Goal: Information Seeking & Learning: Learn about a topic

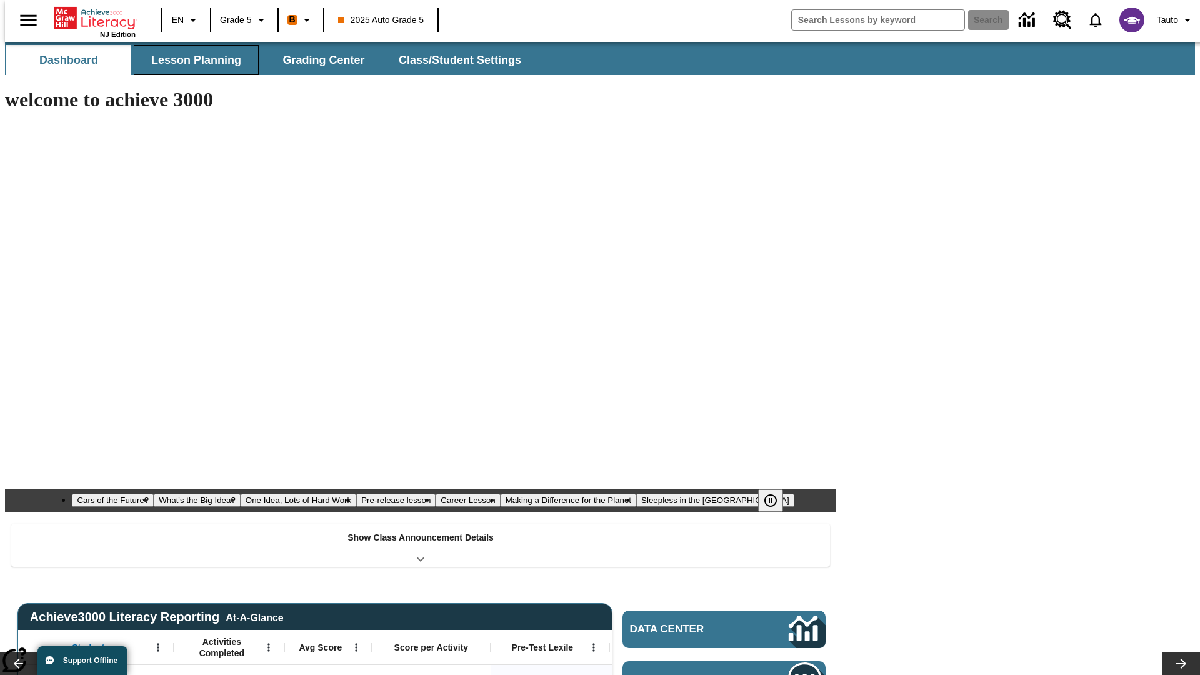
click at [191, 60] on span "Lesson Planning" at bounding box center [196, 60] width 90 height 14
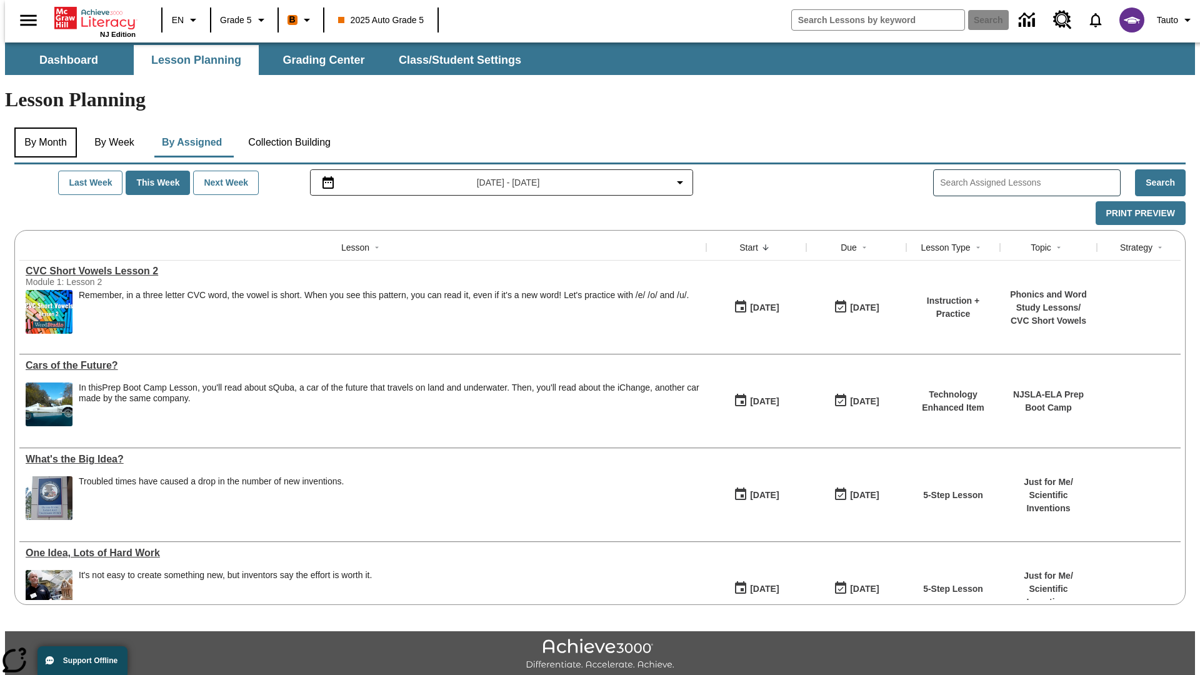
click at [42, 128] on button "By Month" at bounding box center [45, 143] width 63 height 30
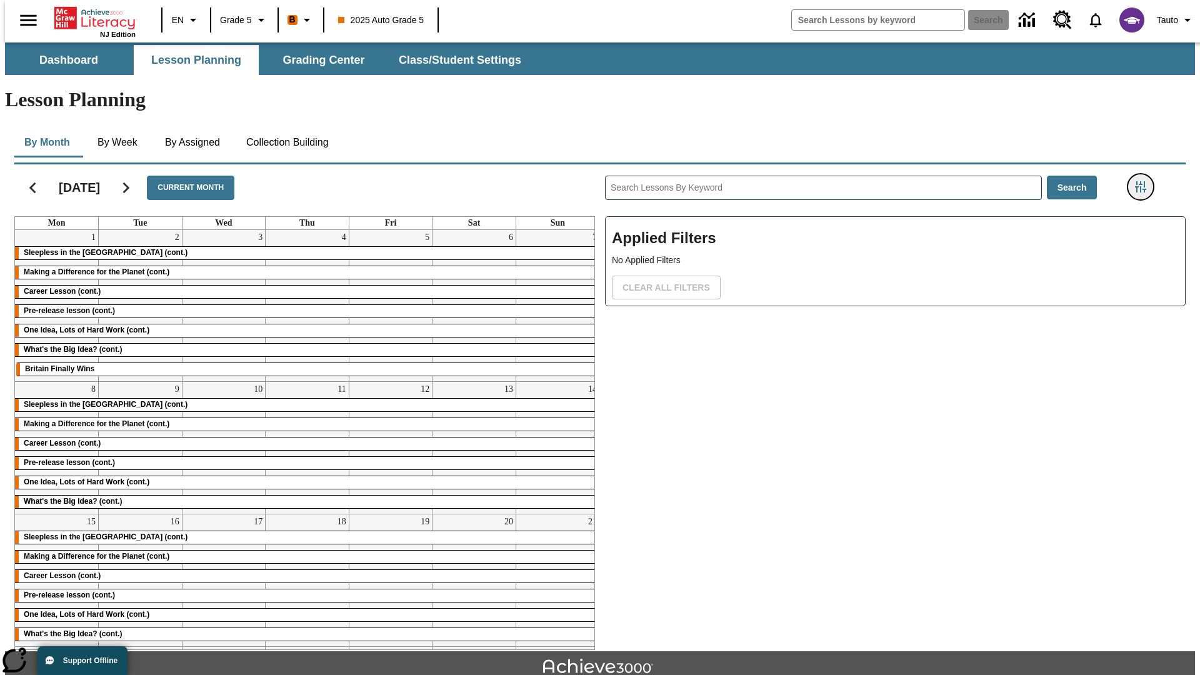
click at [1145, 181] on icon "Filters Side menu" at bounding box center [1140, 186] width 11 height 11
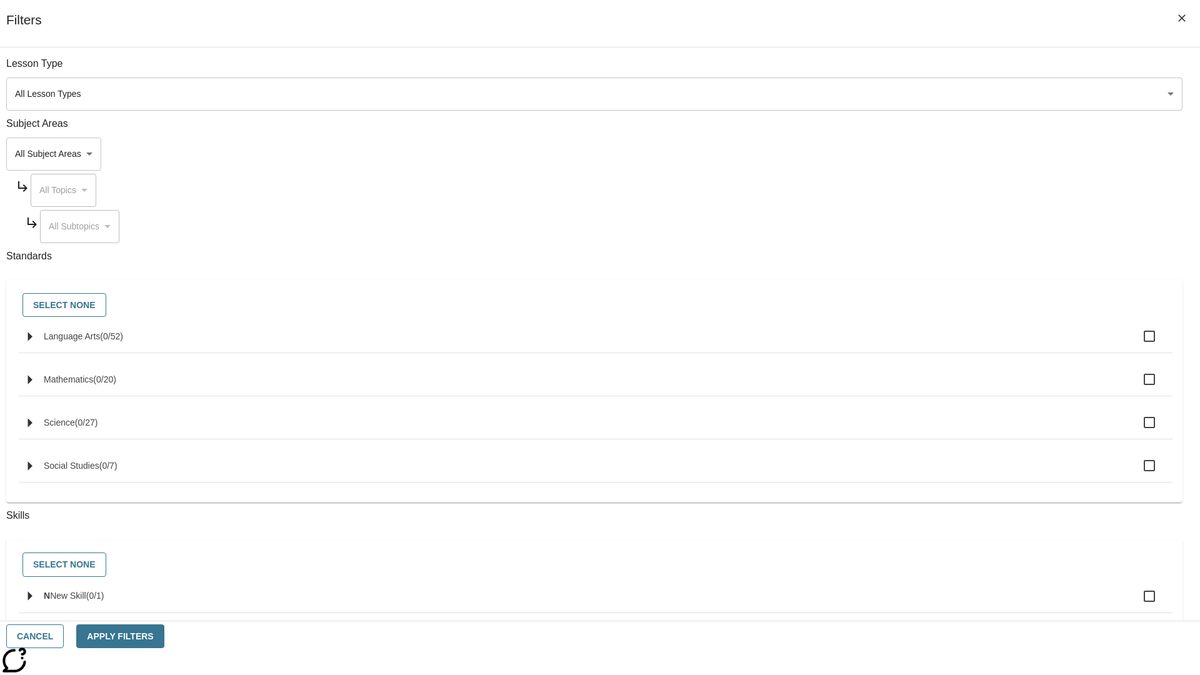
click at [900, 94] on body "Skip to main content NJ Edition EN Grade 5 B 2025 Auto Grade 5 Search 0 Tauto D…" at bounding box center [600, 387] width 1190 height 689
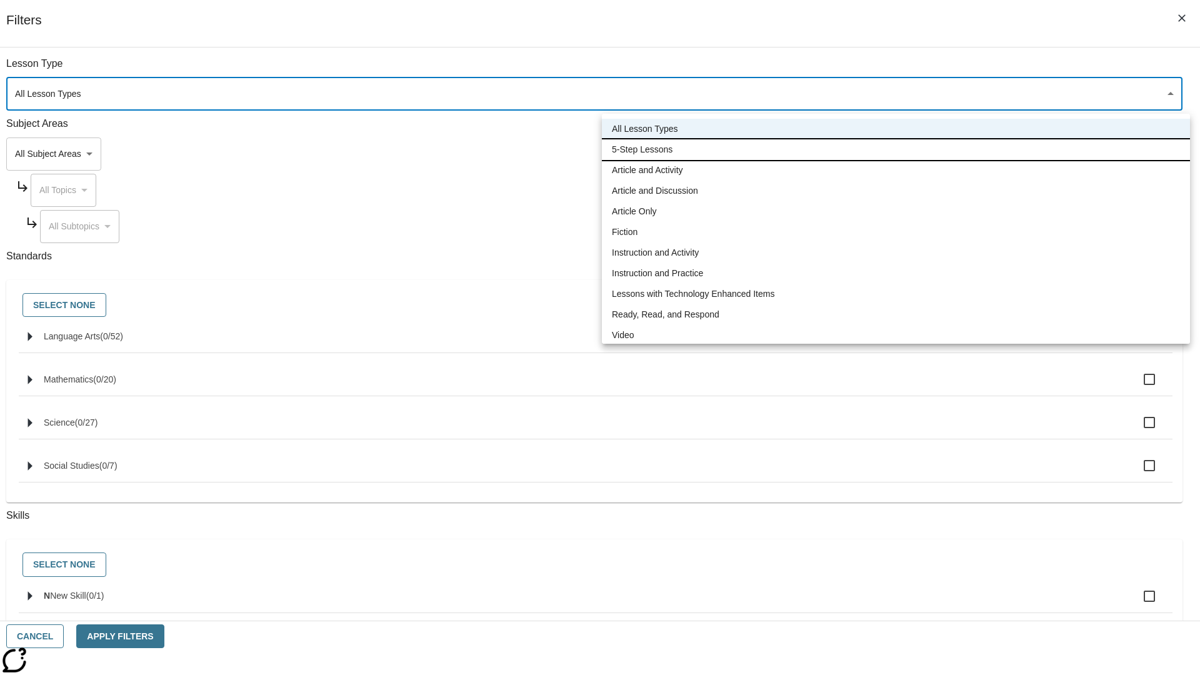
click at [896, 149] on li "5-Step Lessons" at bounding box center [896, 149] width 588 height 21
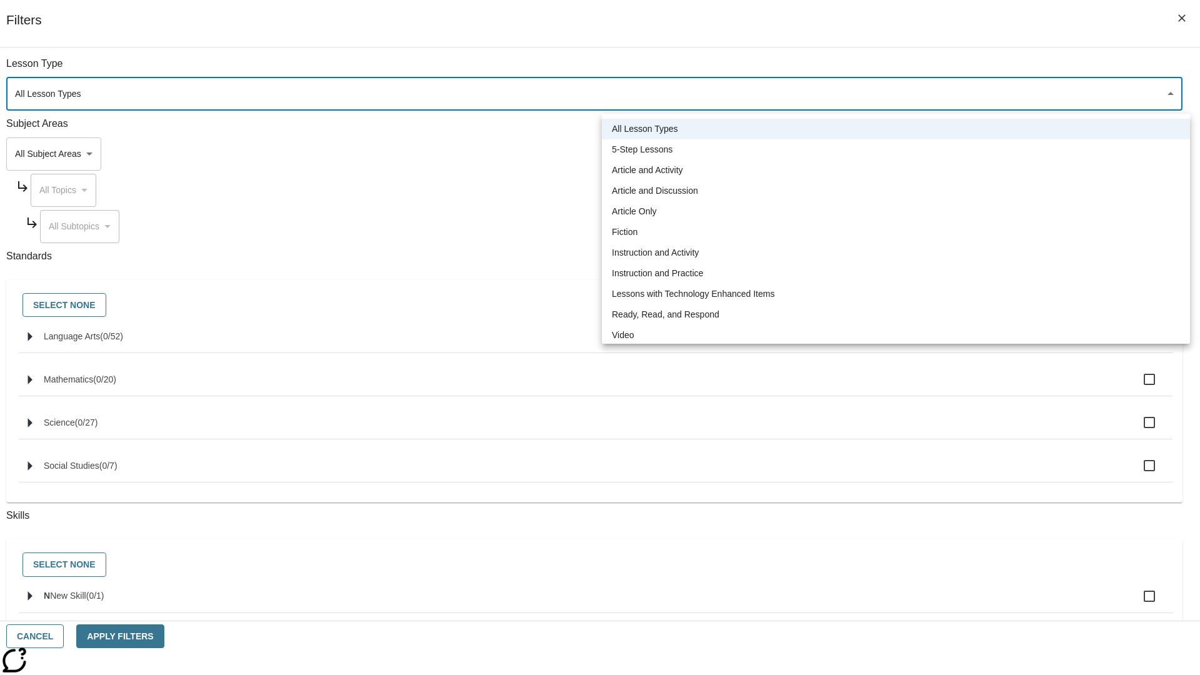
type input "1"
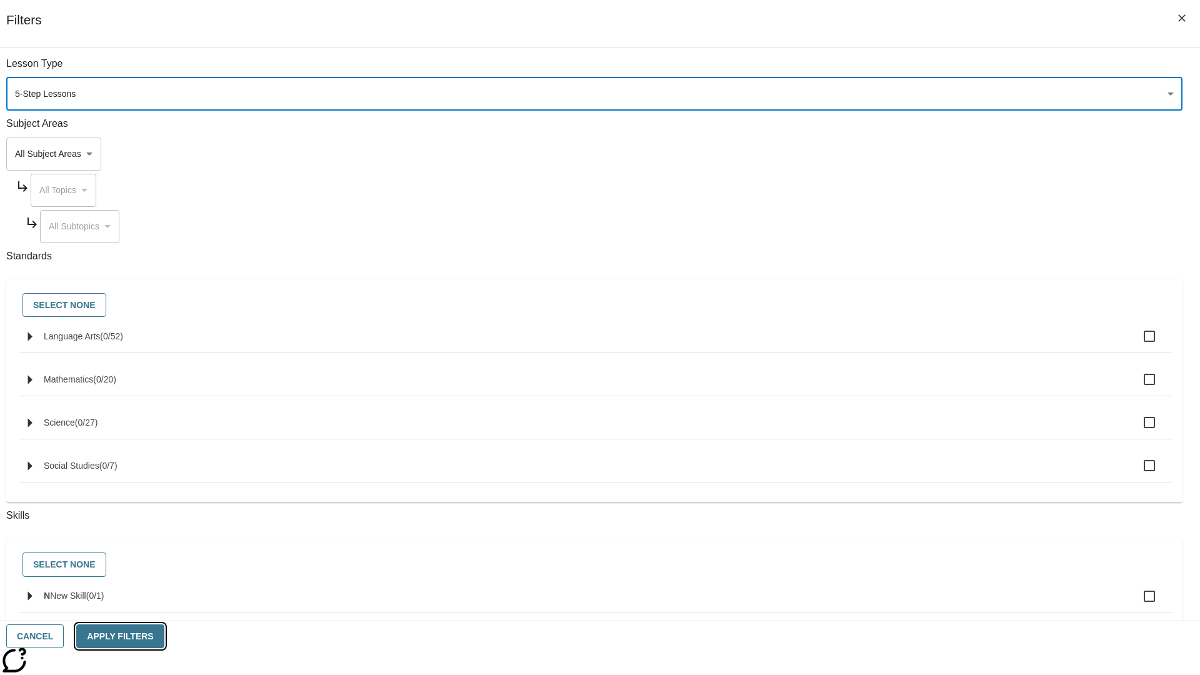
click at [164, 636] on button "Apply Filters" at bounding box center [120, 636] width 88 height 24
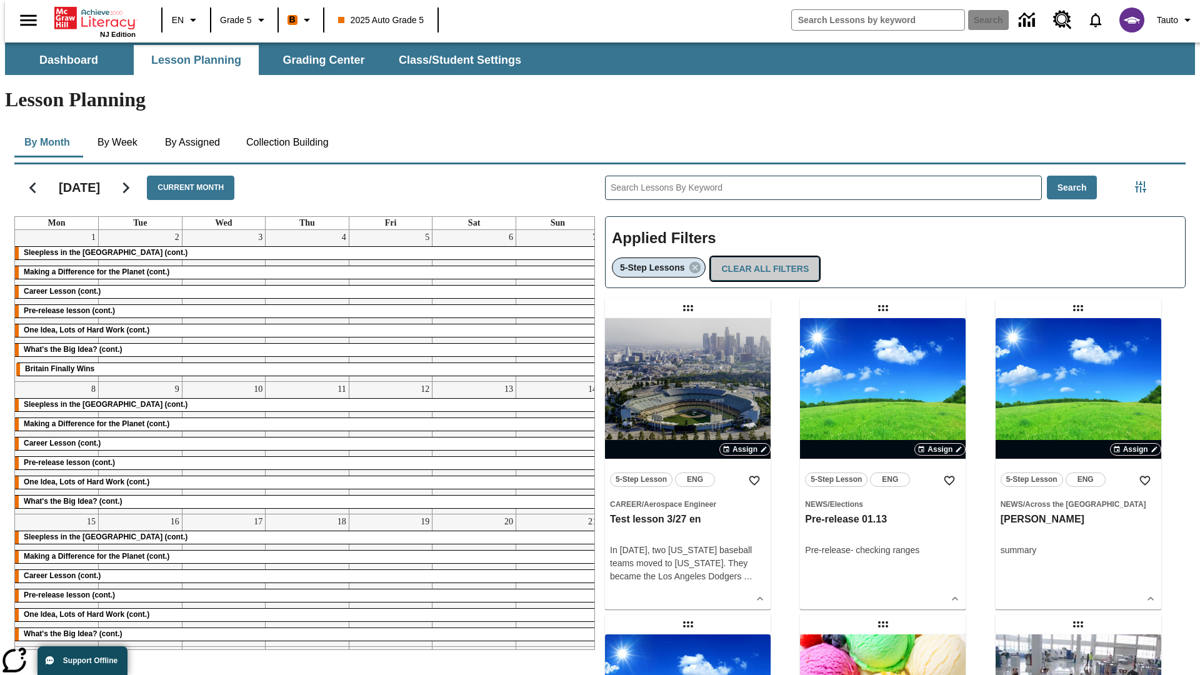
click at [761, 257] on button "Clear All Filters" at bounding box center [765, 269] width 109 height 24
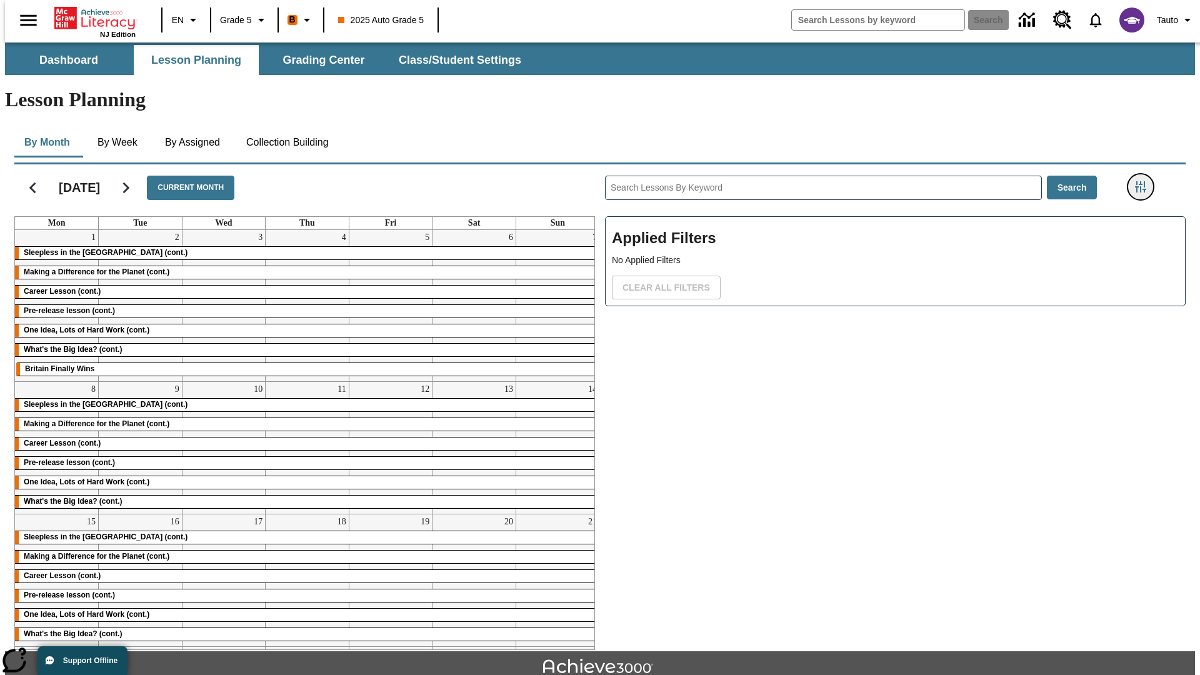
click at [1145, 181] on icon "Filters Side menu" at bounding box center [1140, 186] width 11 height 11
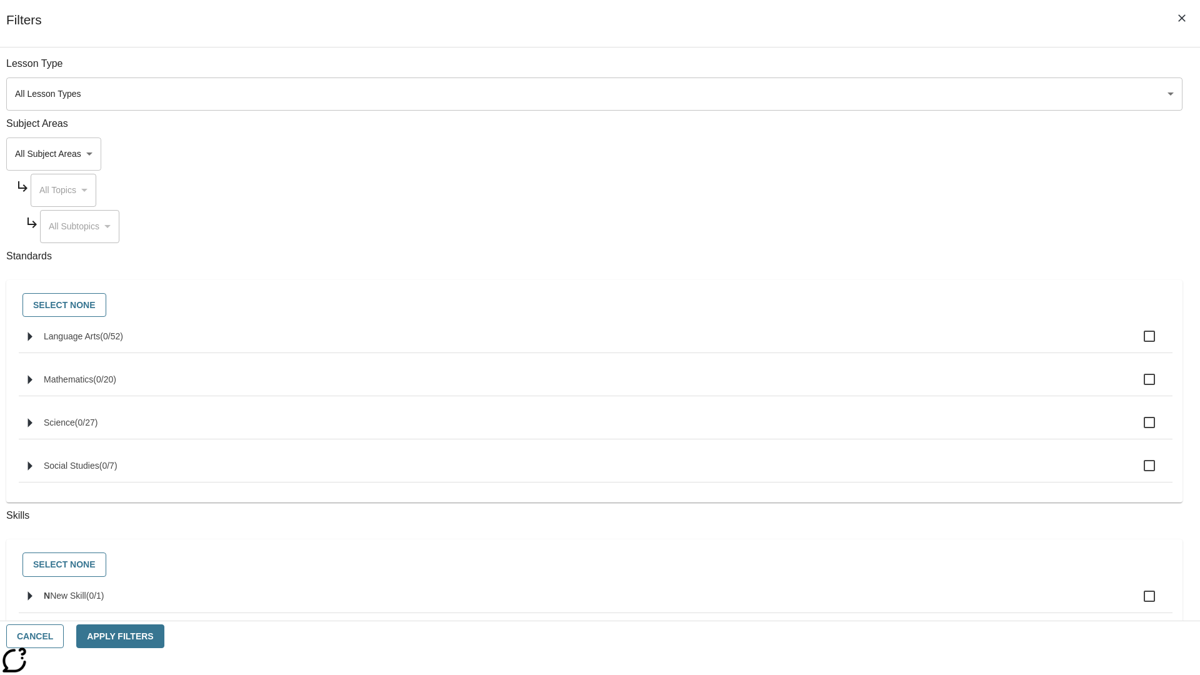
click at [900, 154] on body "Skip to main content NJ Edition EN Grade 5 B 2025 Auto Grade 5 Search 0 Tauto D…" at bounding box center [600, 387] width 1190 height 689
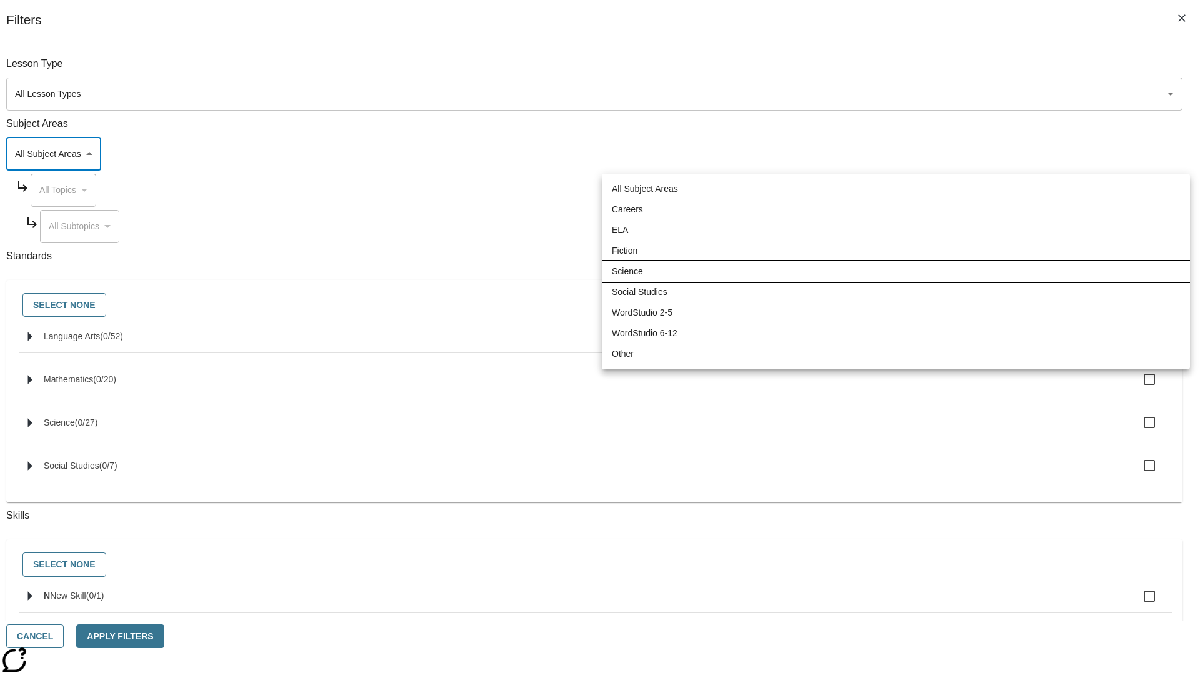
click at [896, 271] on li "Science" at bounding box center [896, 271] width 588 height 21
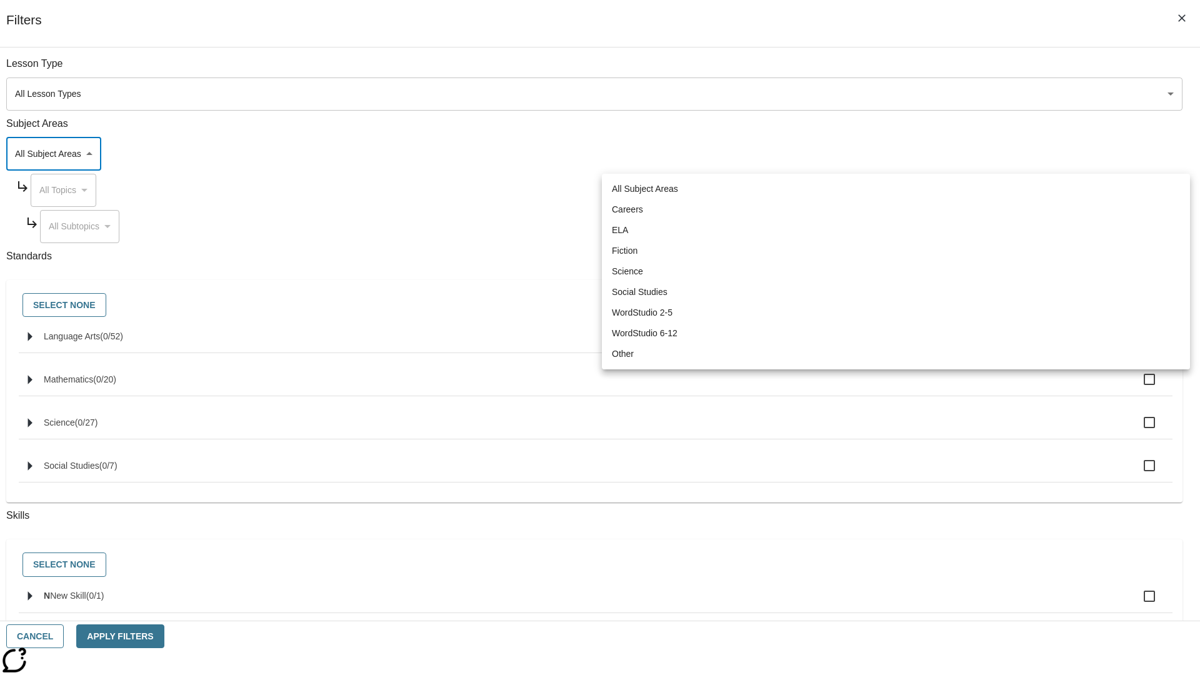
type input "2"
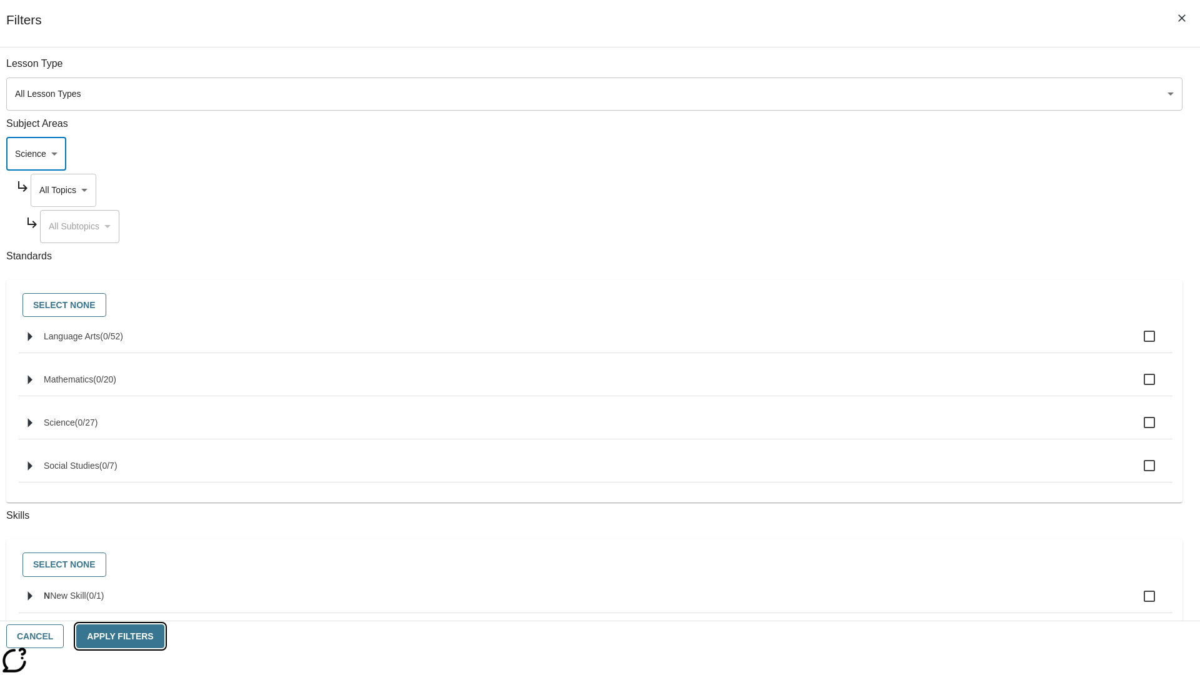
click at [164, 636] on button "Apply Filters" at bounding box center [120, 636] width 88 height 24
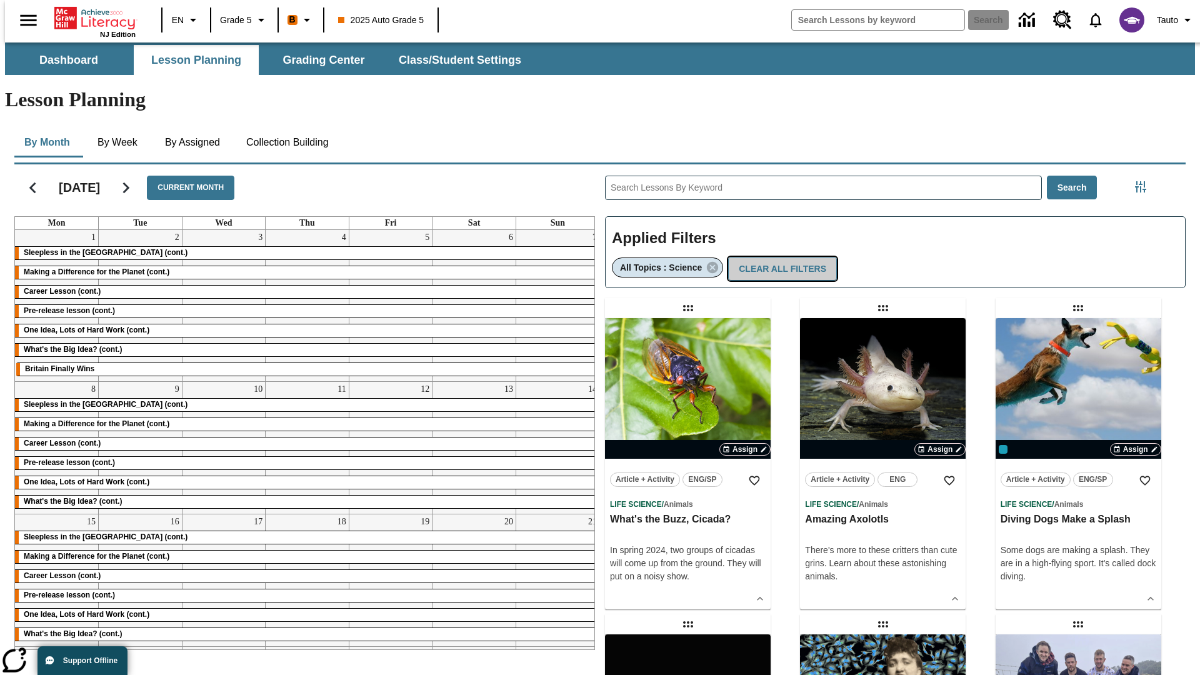
click at [777, 257] on button "Clear All Filters" at bounding box center [782, 269] width 109 height 24
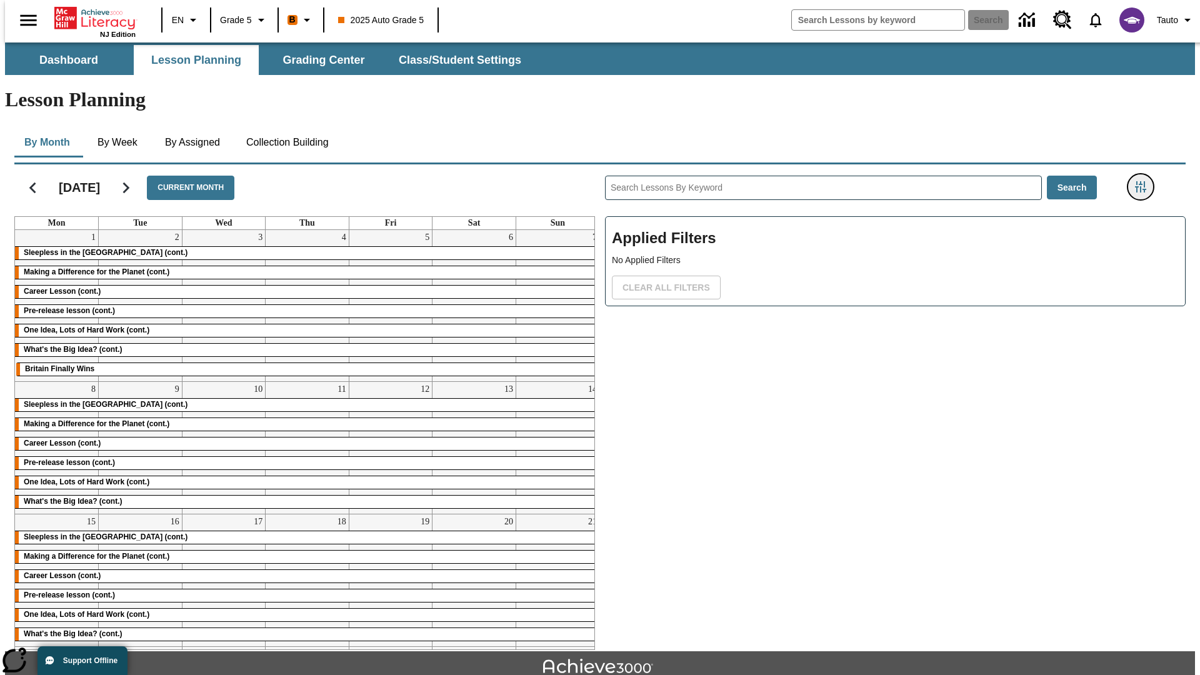
click at [1145, 181] on icon "Filters Side menu" at bounding box center [1140, 186] width 11 height 11
